Goal: Task Accomplishment & Management: Complete application form

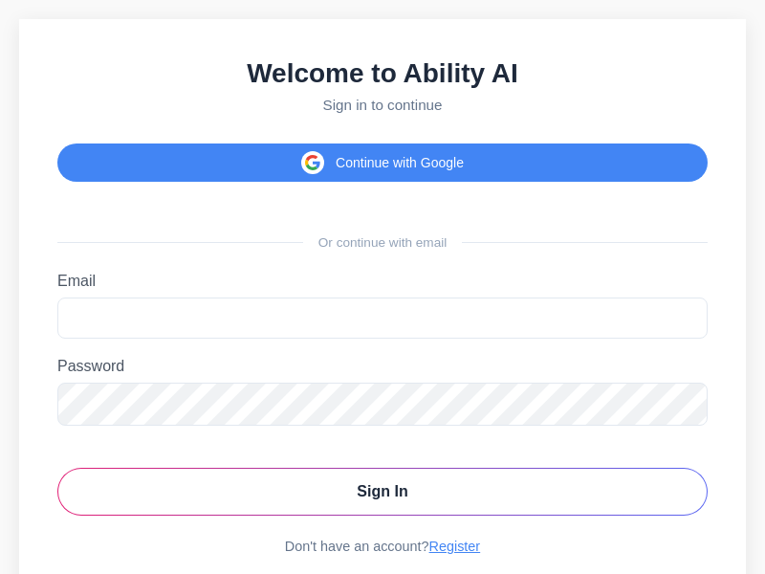
click at [454, 550] on link "Register" at bounding box center [456, 546] width 52 height 15
